Goal: Find contact information: Find contact information

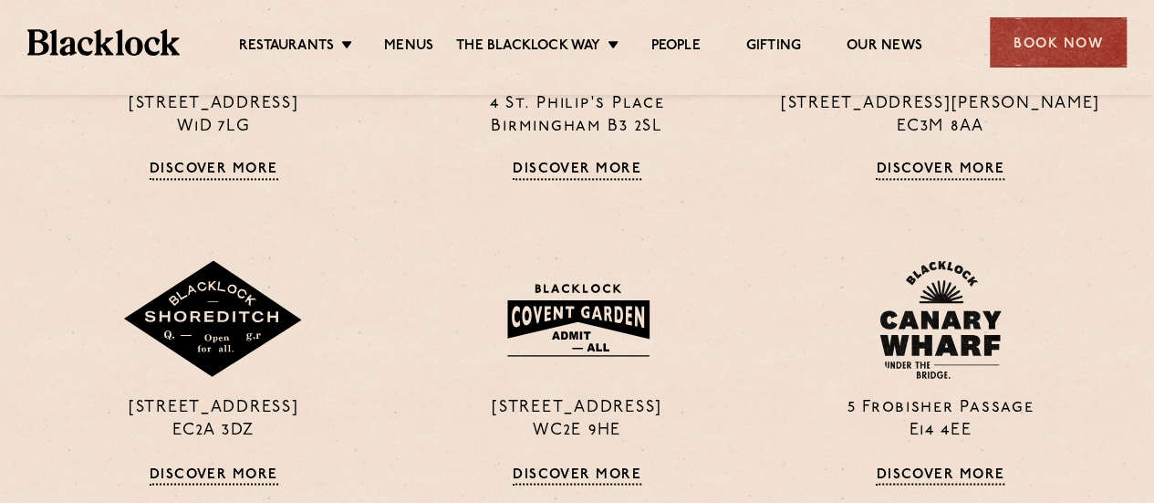
scroll to position [1369, 0]
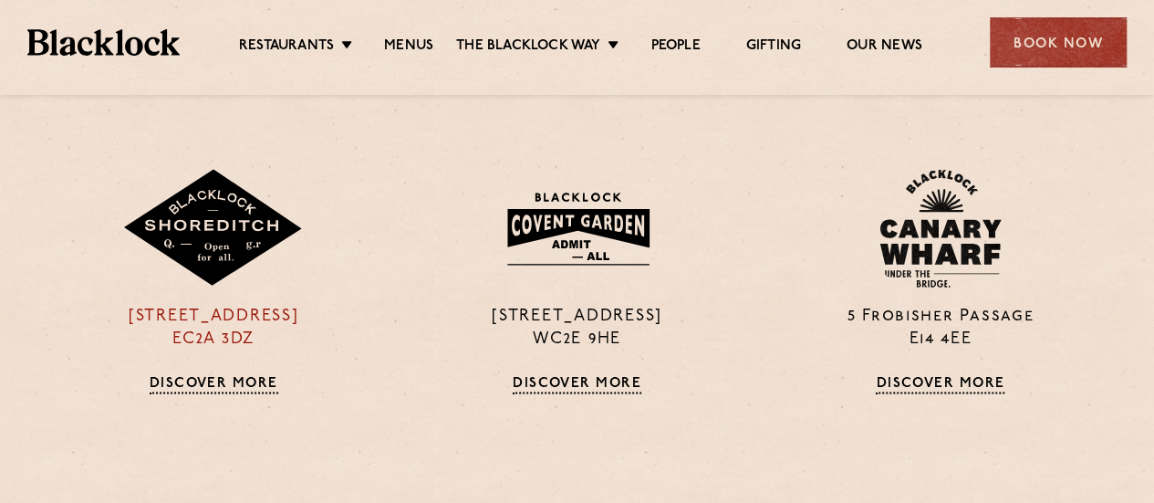
click at [256, 378] on link "Discover More" at bounding box center [214, 384] width 129 height 18
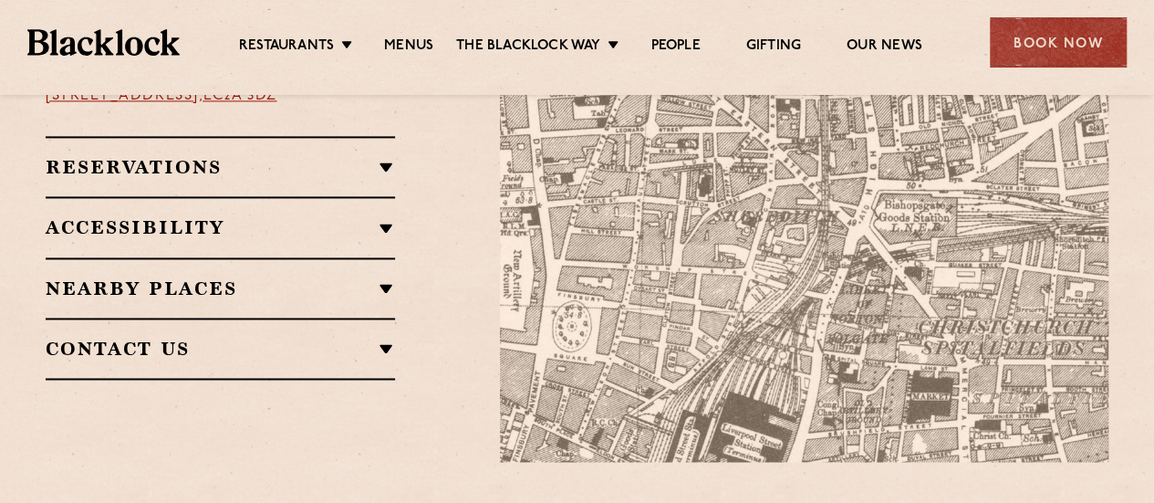
scroll to position [1278, 0]
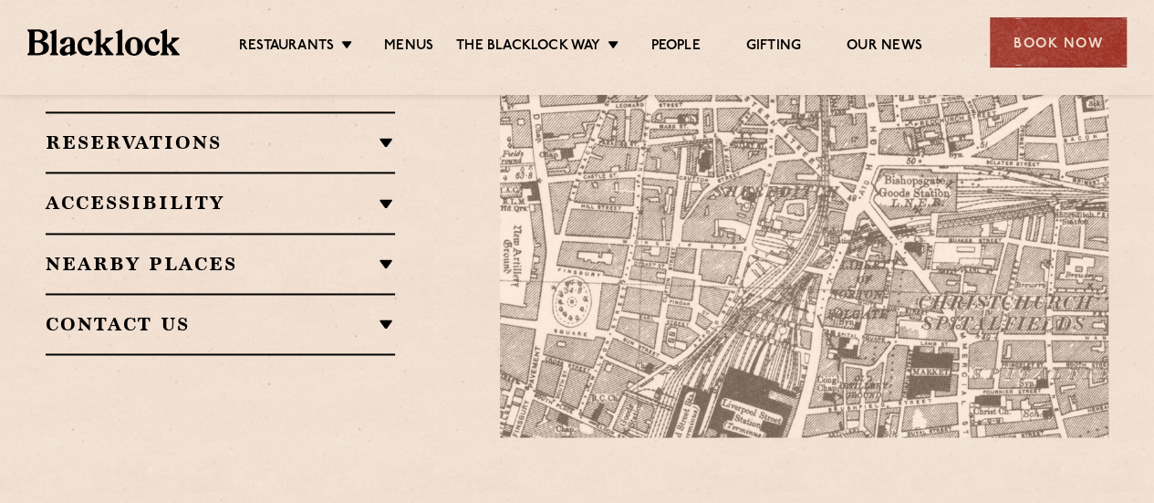
click at [380, 131] on h2 "Reservations" at bounding box center [220, 142] width 349 height 22
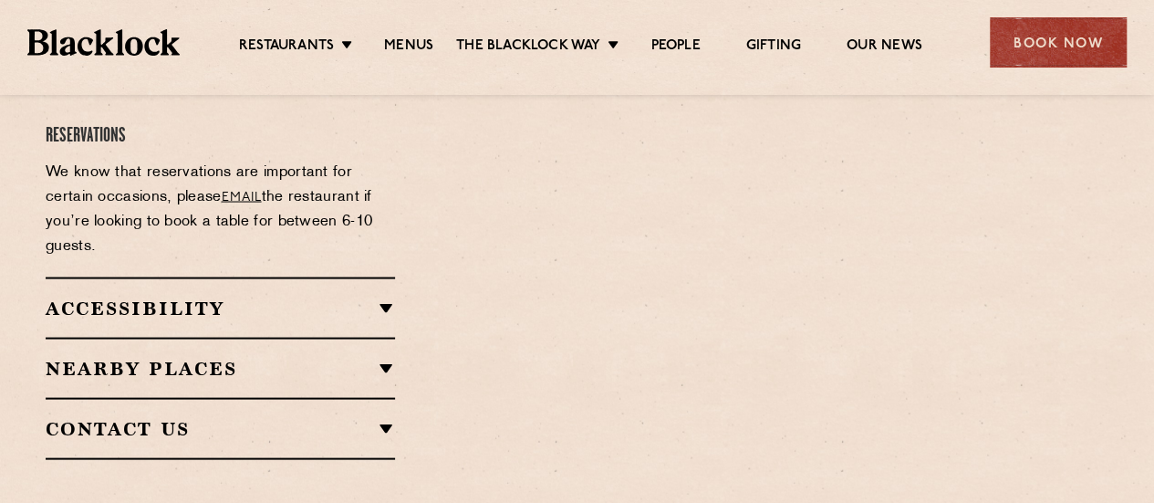
scroll to position [1643, 0]
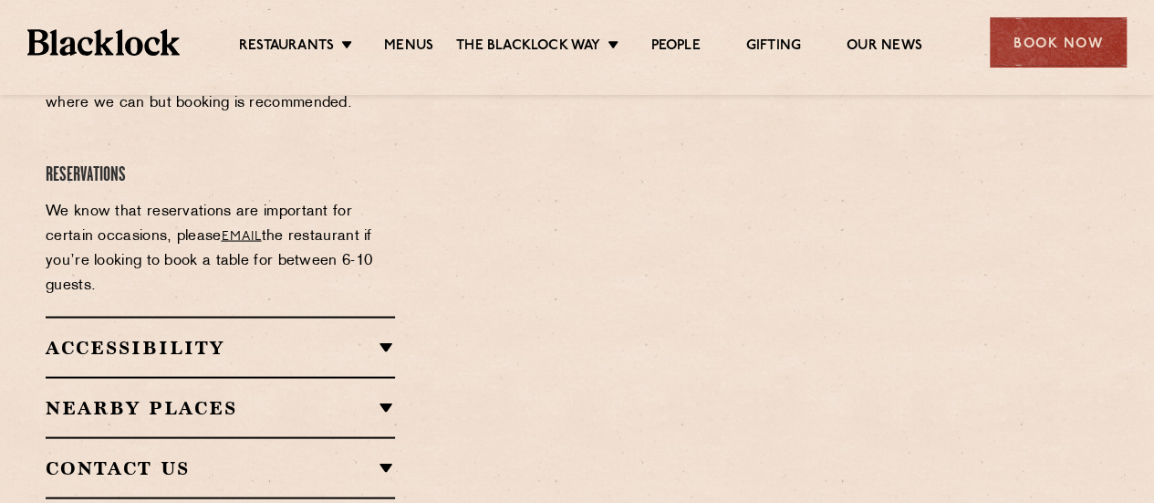
click at [381, 456] on h2 "Contact Us" at bounding box center [220, 467] width 349 height 22
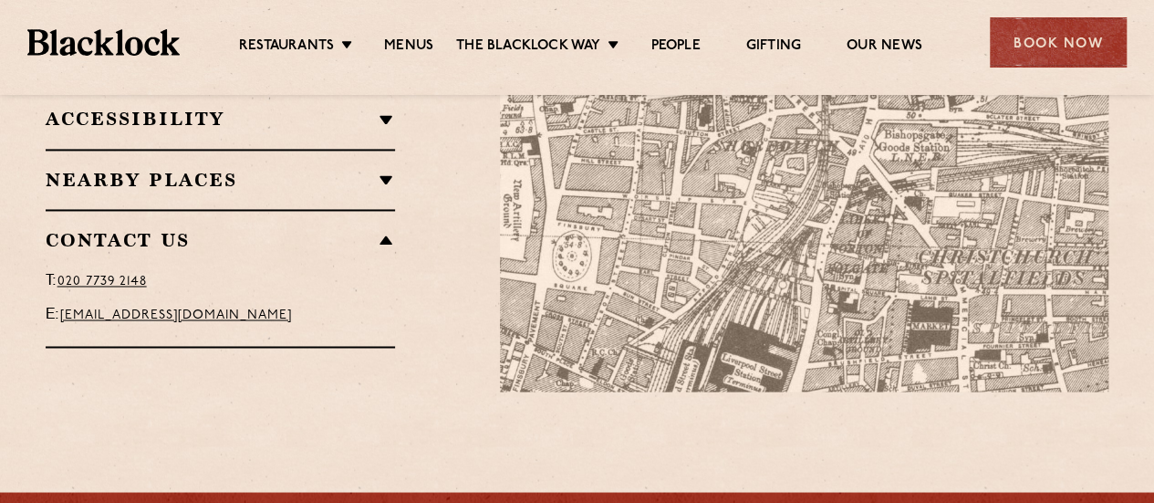
scroll to position [1278, 0]
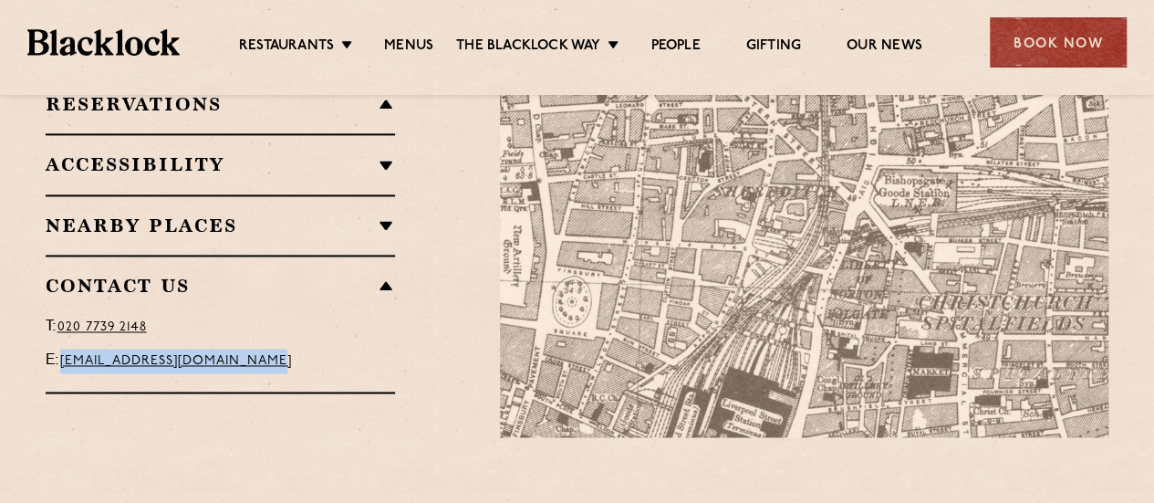
drag, startPoint x: 302, startPoint y: 351, endPoint x: 68, endPoint y: 348, distance: 233.6
click at [68, 349] on p "E: [EMAIL_ADDRESS][DOMAIN_NAME]" at bounding box center [220, 361] width 349 height 25
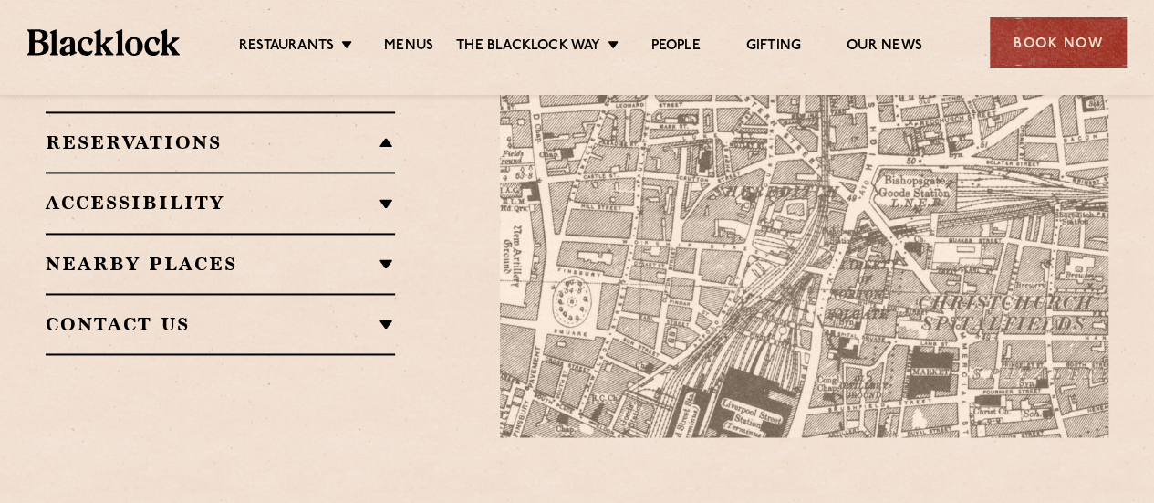
copy link "[EMAIL_ADDRESS][DOMAIN_NAME]"
click at [393, 313] on h2 "Contact Us" at bounding box center [220, 324] width 349 height 22
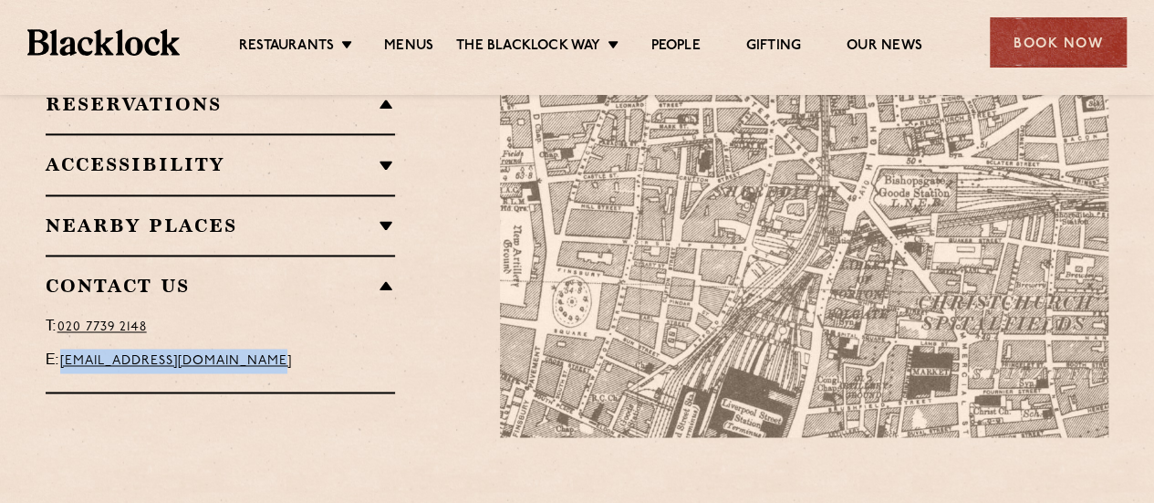
drag, startPoint x: 331, startPoint y: 347, endPoint x: 62, endPoint y: 351, distance: 269.2
click at [62, 351] on p "E: [EMAIL_ADDRESS][DOMAIN_NAME]" at bounding box center [220, 361] width 349 height 25
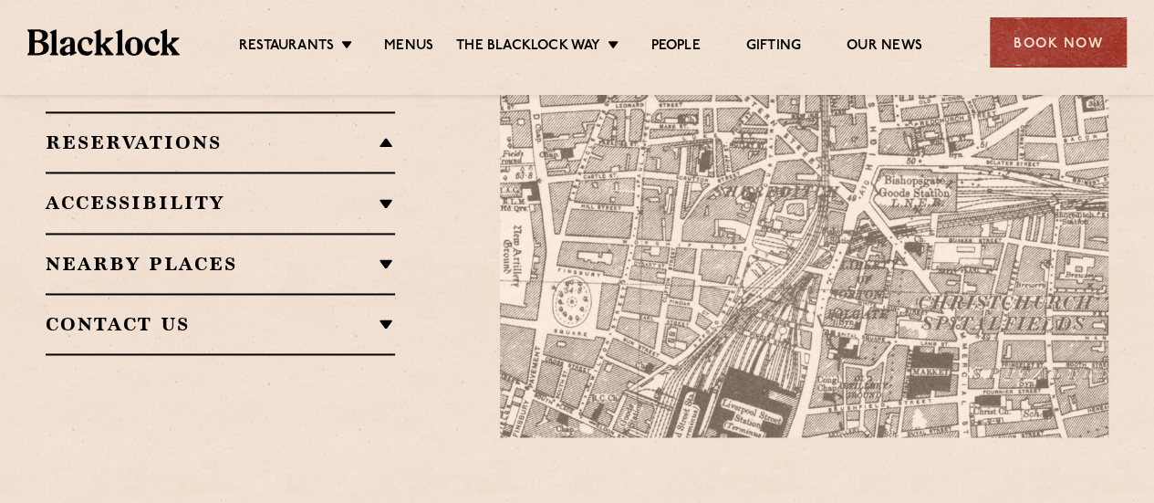
click at [383, 313] on h2 "Contact Us" at bounding box center [220, 324] width 349 height 22
